Goal: Information Seeking & Learning: Find specific page/section

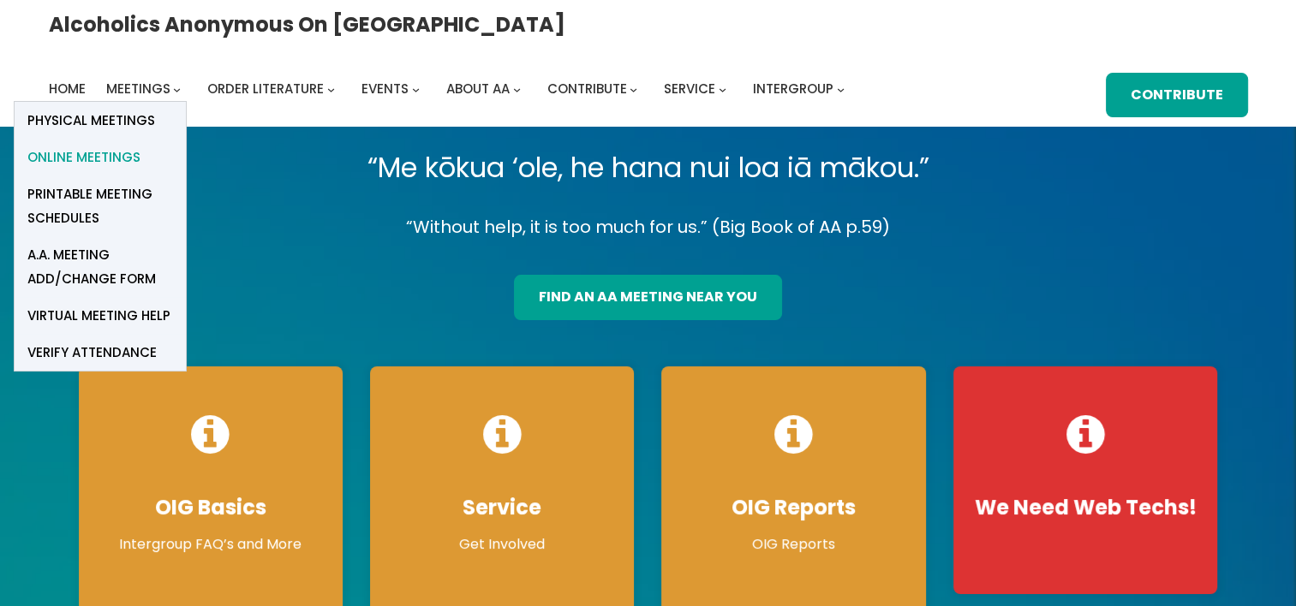
click at [140, 146] on span "Online Meetings" at bounding box center [83, 158] width 113 height 24
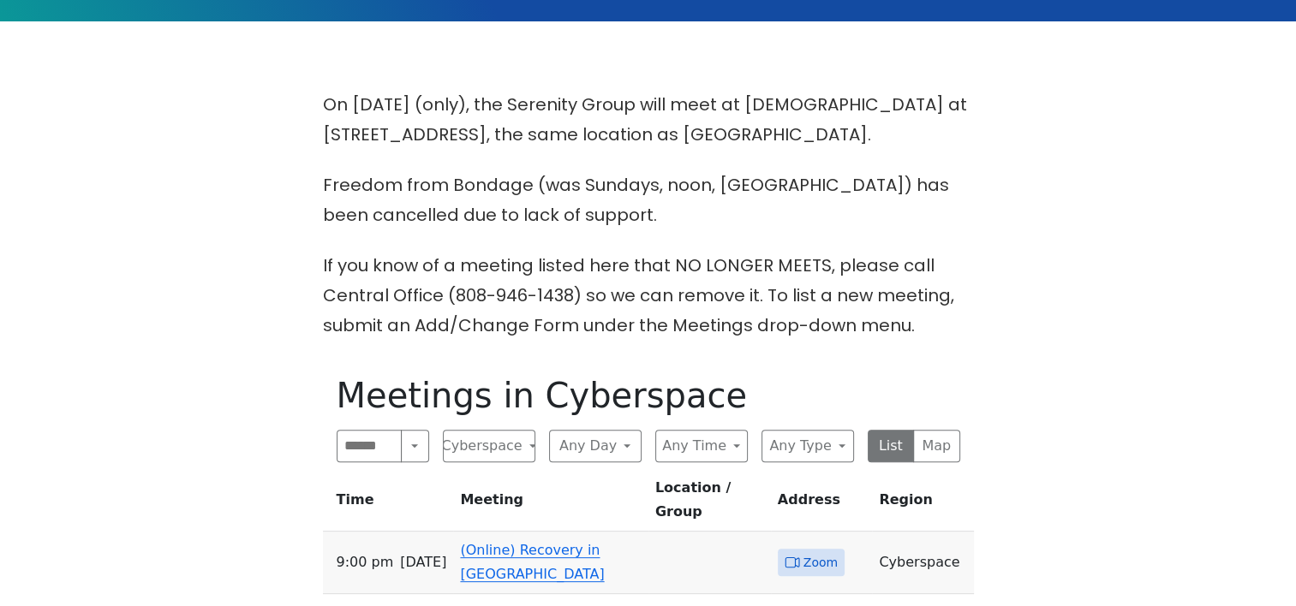
scroll to position [428, 0]
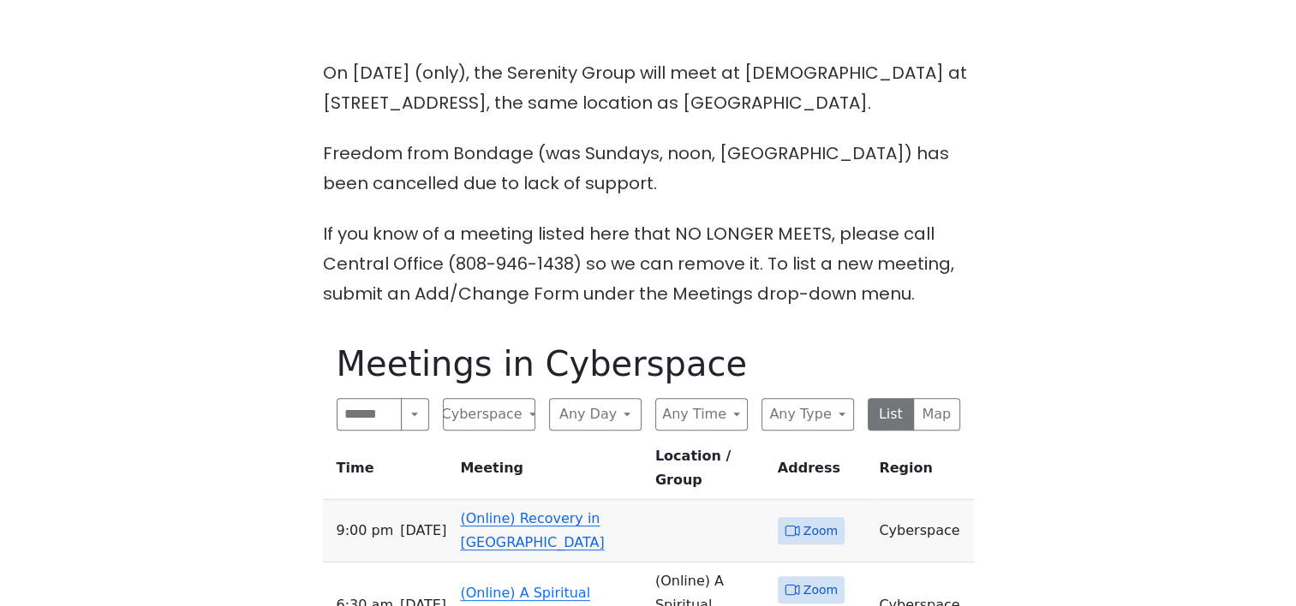
click at [510, 504] on td "(Online) Recovery in [GEOGRAPHIC_DATA]" at bounding box center [550, 531] width 194 height 63
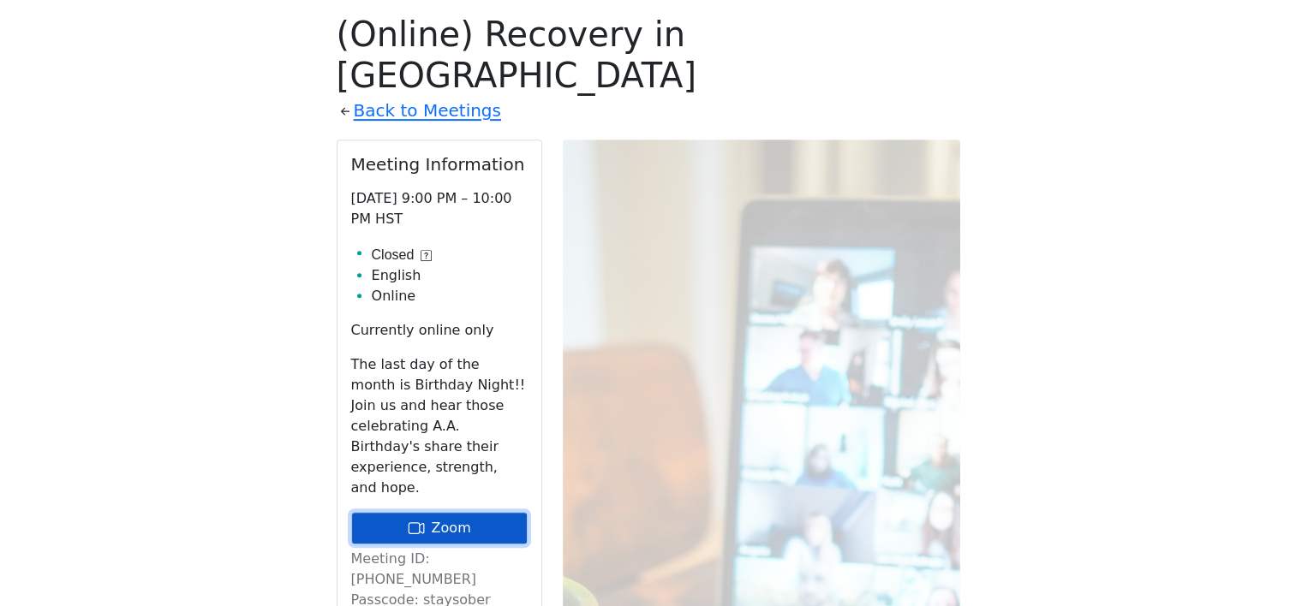
click at [452, 512] on link "Zoom" at bounding box center [439, 528] width 176 height 33
